Goal: Transaction & Acquisition: Purchase product/service

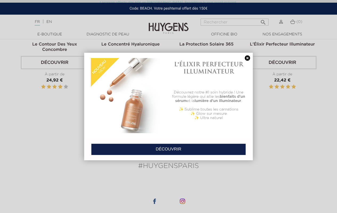
scroll to position [599, 0]
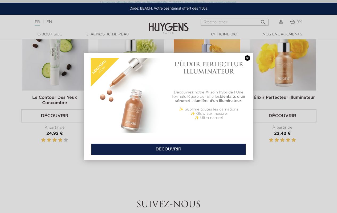
click at [128, 96] on img at bounding box center [128, 95] width 75 height 75
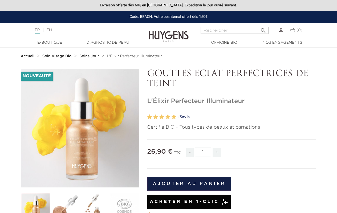
click at [189, 184] on button "Ajouter au panier" at bounding box center [190, 184] width 84 height 14
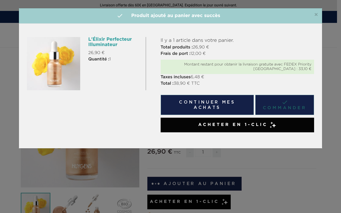
click at [285, 105] on link " Commander" at bounding box center [285, 105] width 59 height 20
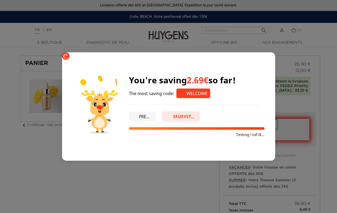
type input "WELCOME"
